Goal: Task Accomplishment & Management: Manage account settings

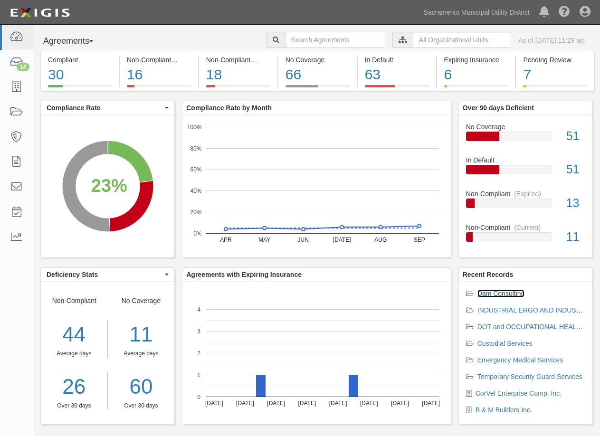
click at [493, 291] on link "Dam Consulting" at bounding box center [500, 294] width 47 height 8
click at [502, 291] on link "Dam Consulting" at bounding box center [500, 294] width 47 height 8
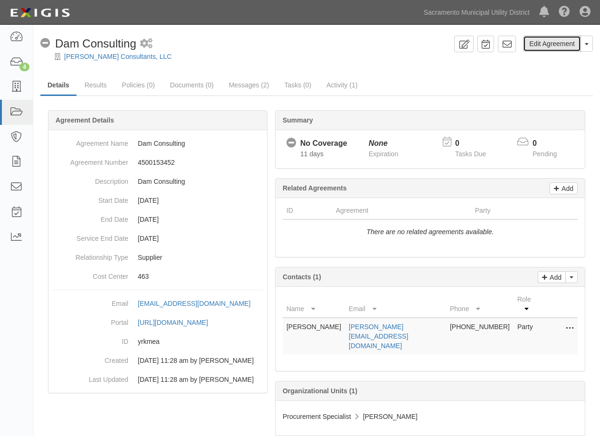
click at [545, 38] on link "Edit Agreement" at bounding box center [552, 44] width 58 height 16
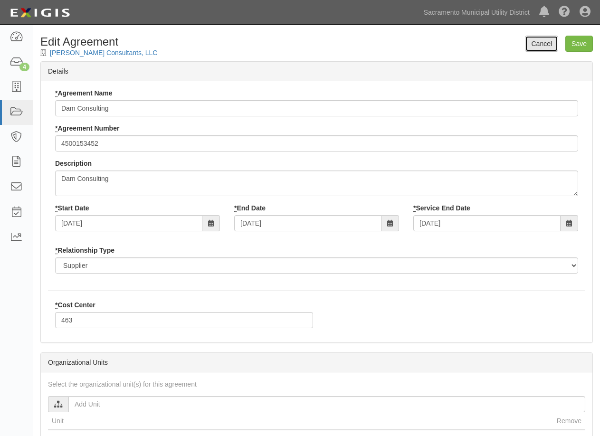
click at [537, 45] on link "Cancel" at bounding box center [541, 44] width 33 height 16
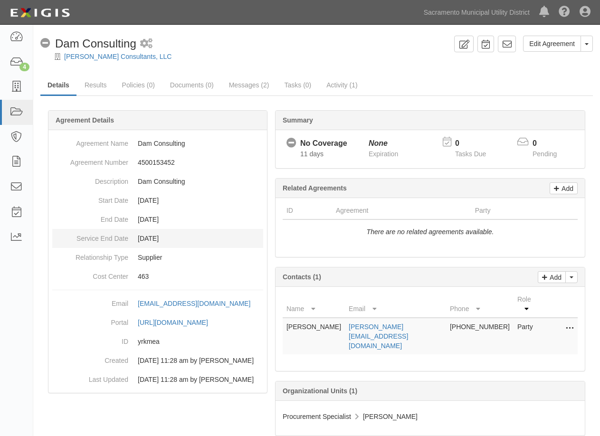
scroll to position [19, 0]
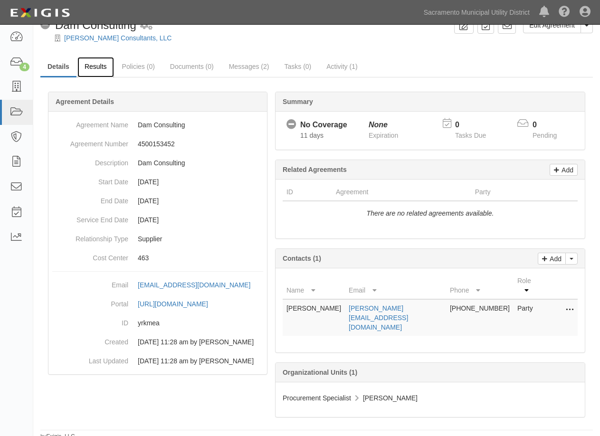
click at [88, 61] on link "Results" at bounding box center [95, 67] width 37 height 20
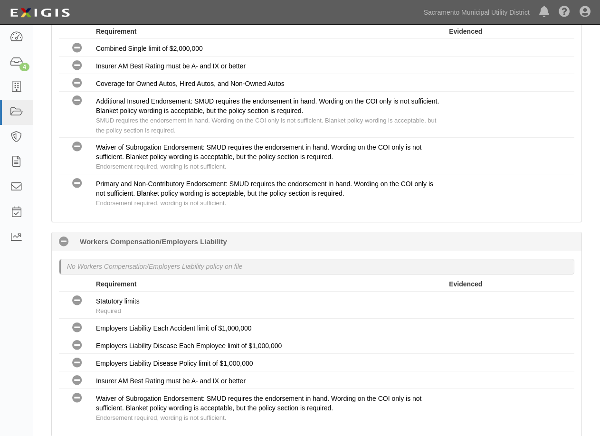
scroll to position [617, 0]
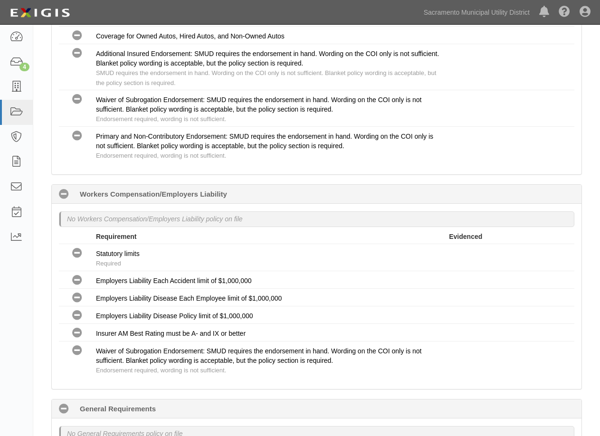
click at [65, 194] on icon at bounding box center [64, 194] width 10 height 10
click at [62, 191] on icon at bounding box center [64, 194] width 10 height 10
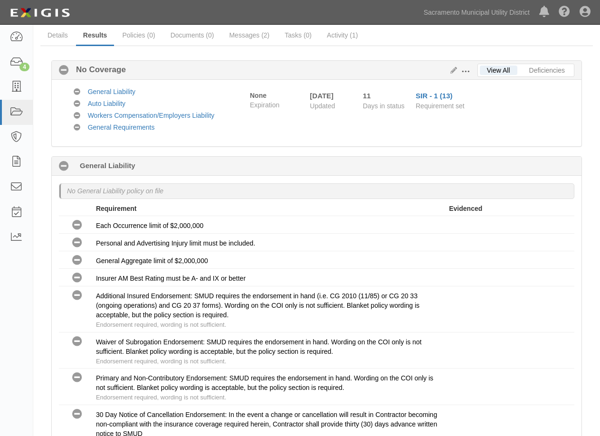
scroll to position [0, 0]
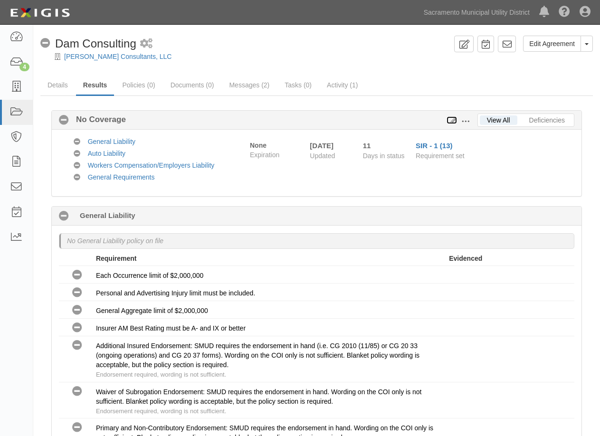
click at [455, 120] on icon at bounding box center [451, 120] width 10 height 7
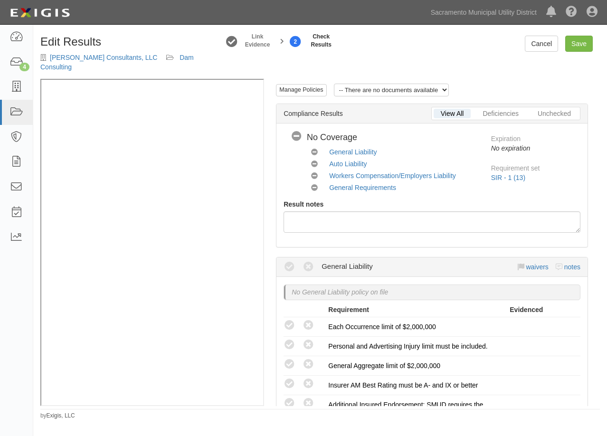
click at [312, 173] on icon at bounding box center [314, 176] width 7 height 7
click at [349, 172] on link "Workers Compensation/Employers Liability" at bounding box center [392, 176] width 127 height 8
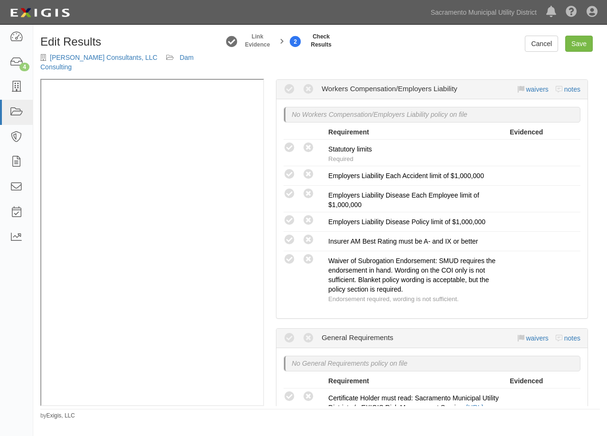
click at [309, 84] on icon at bounding box center [308, 90] width 12 height 12
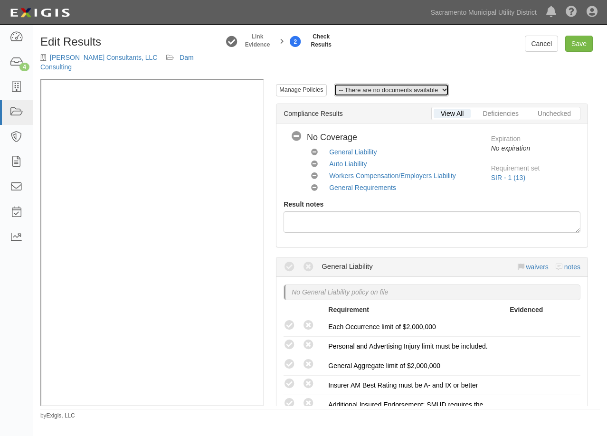
click at [390, 84] on select "-- There are no documents available --" at bounding box center [391, 90] width 115 height 13
click at [307, 84] on link "Manage Policies" at bounding box center [301, 90] width 50 height 12
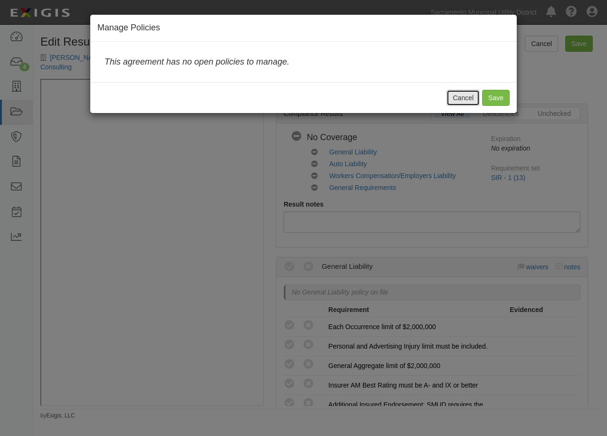
click at [473, 97] on button "Cancel" at bounding box center [462, 98] width 33 height 16
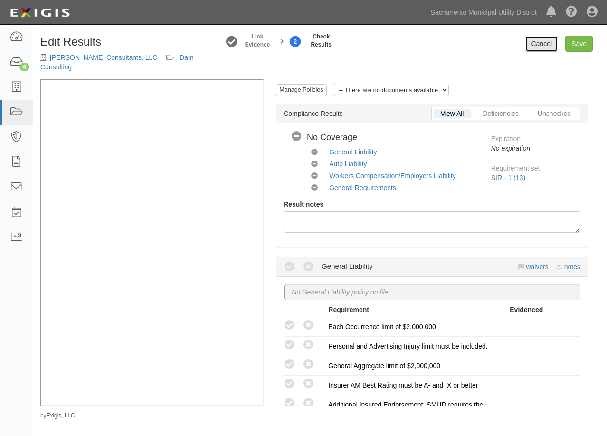
click at [540, 45] on link "Cancel" at bounding box center [541, 44] width 33 height 16
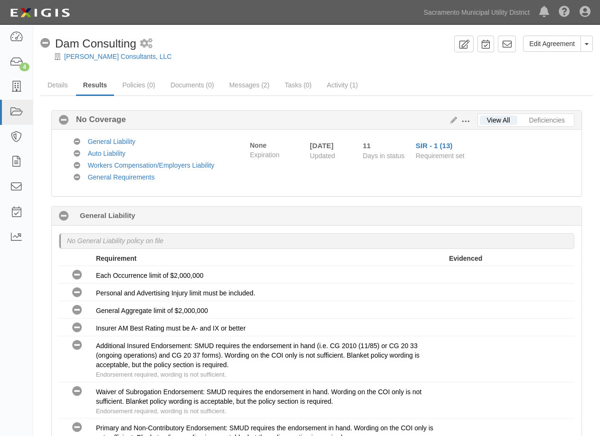
click at [466, 121] on span at bounding box center [465, 121] width 9 height 9
click at [498, 118] on link "Edit Requirements" at bounding box center [508, 119] width 75 height 17
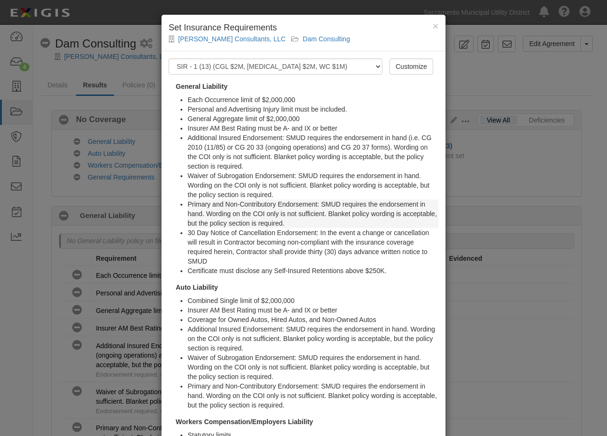
scroll to position [177, 0]
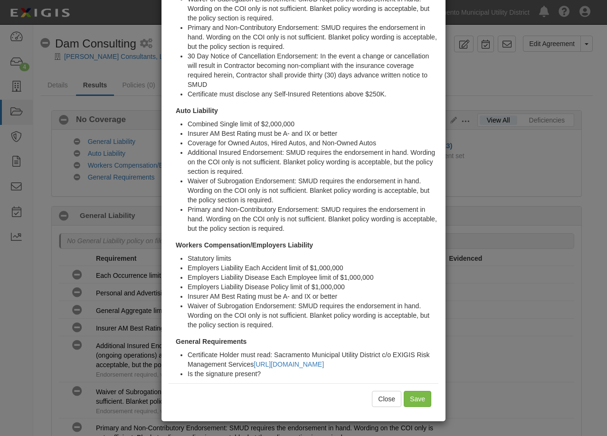
click at [256, 247] on strong "Workers Compensation/Employers Liability" at bounding box center [244, 245] width 137 height 8
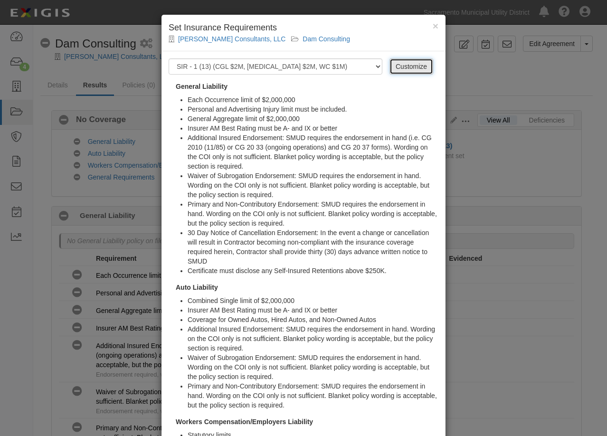
click at [401, 70] on link "Customize" at bounding box center [411, 66] width 44 height 16
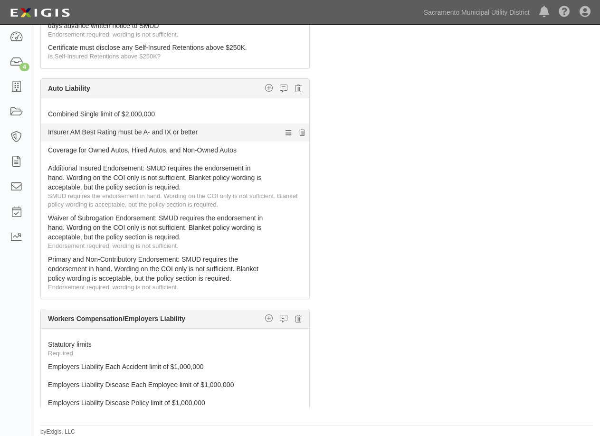
scroll to position [332, 0]
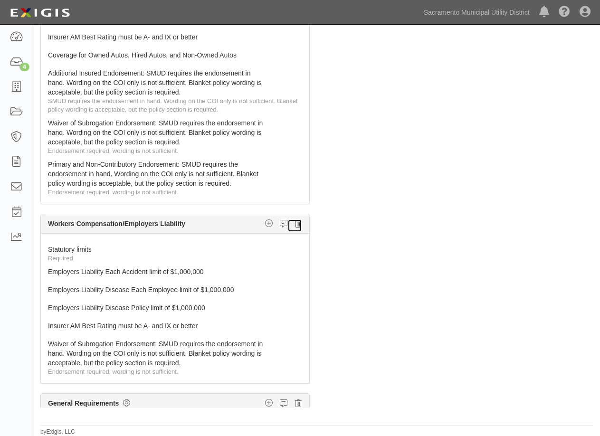
click at [295, 223] on icon at bounding box center [298, 223] width 7 height 9
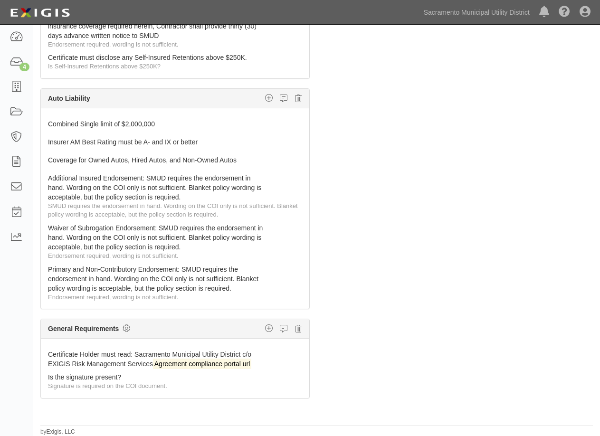
scroll to position [0, 0]
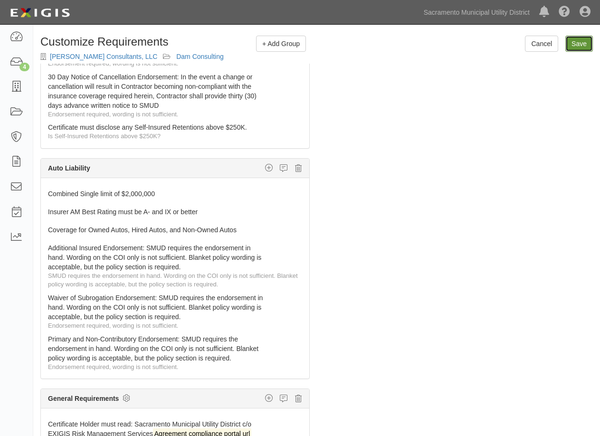
click at [580, 46] on input "Save" at bounding box center [579, 44] width 28 height 16
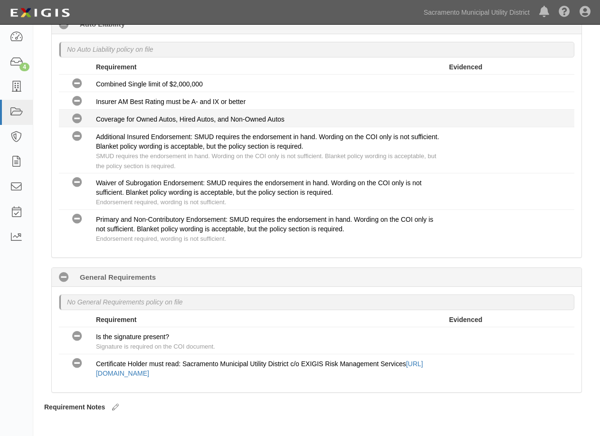
scroll to position [535, 0]
